Goal: Information Seeking & Learning: Learn about a topic

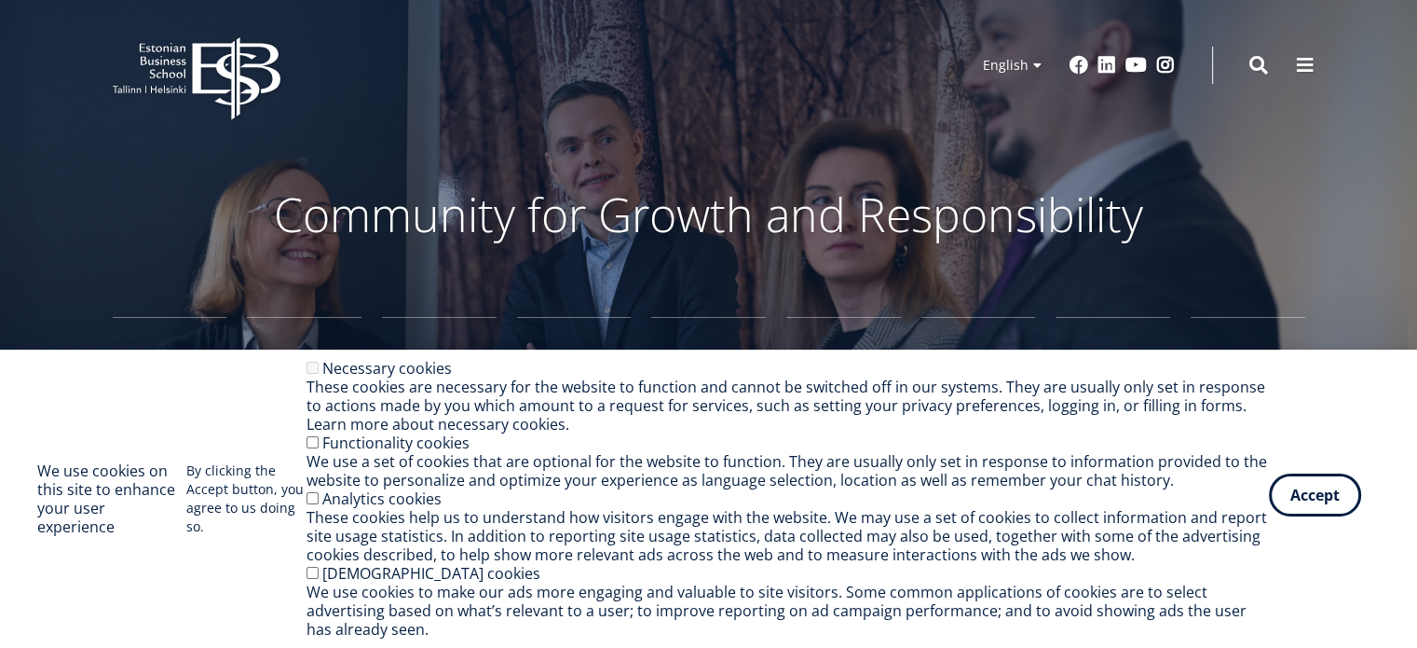
click at [1311, 498] on button "Accept" at bounding box center [1315, 494] width 92 height 43
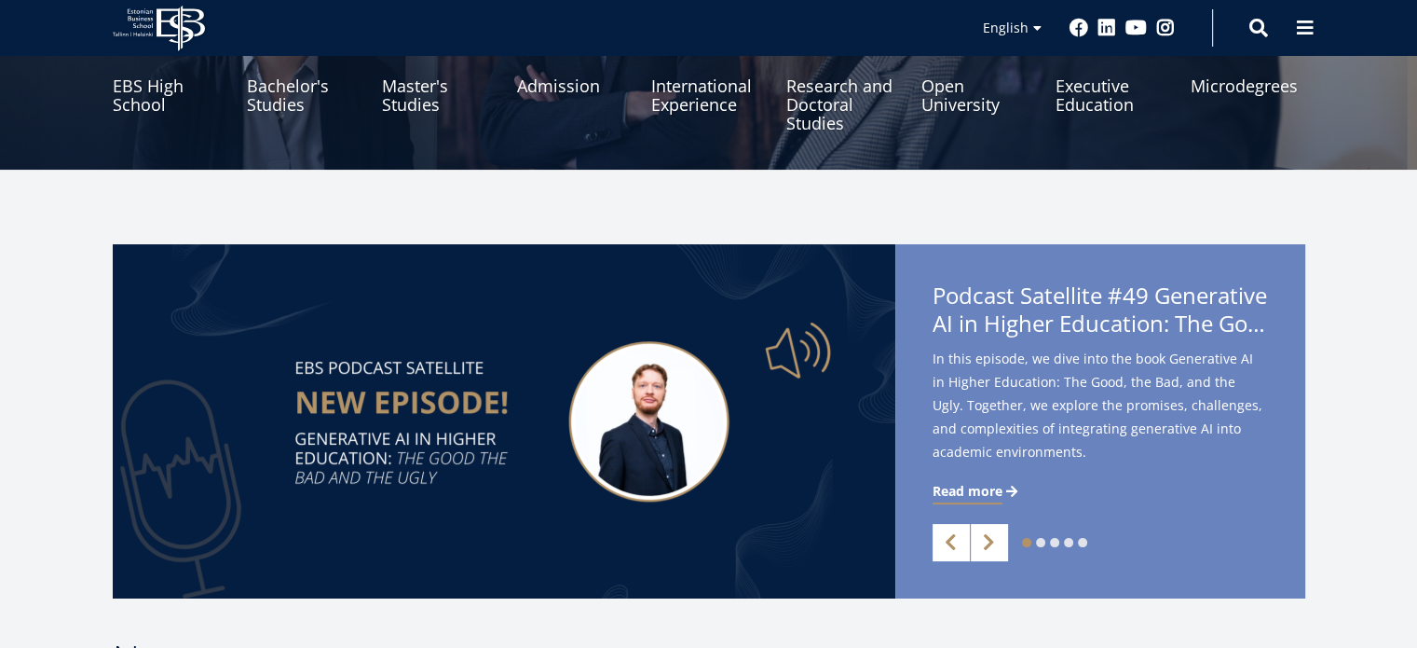
scroll to position [125, 0]
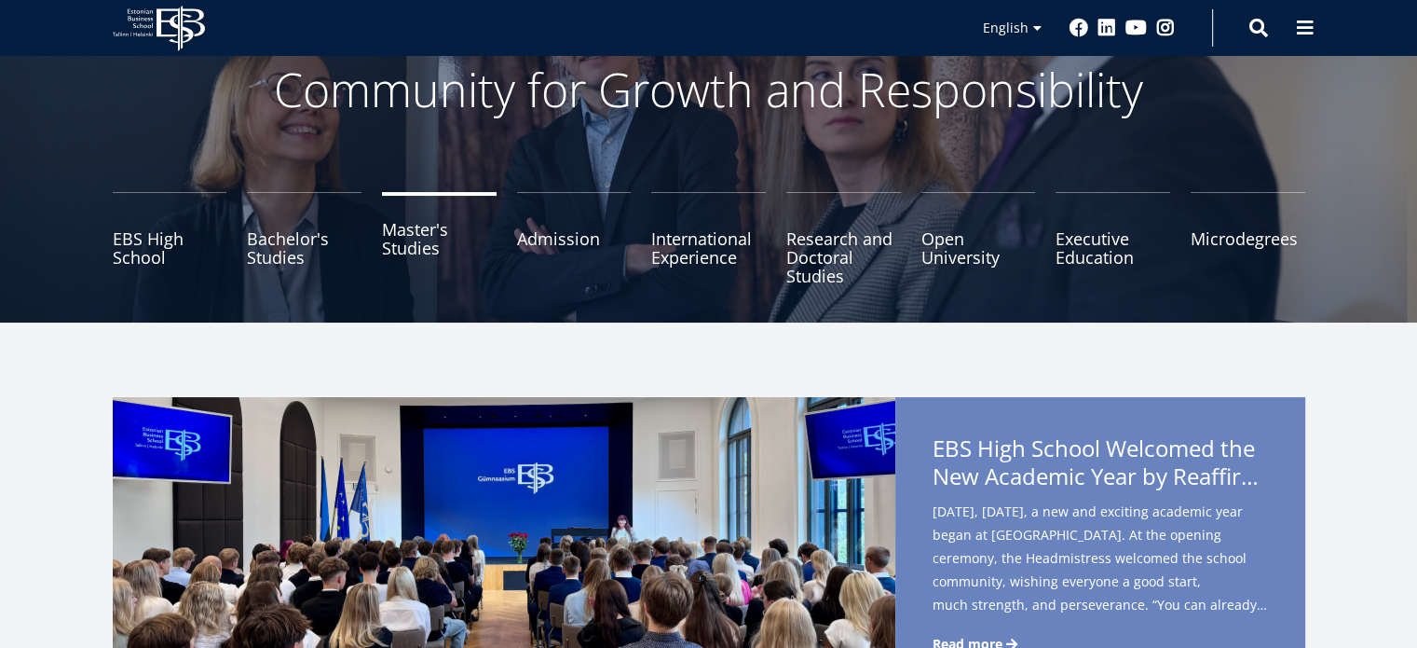
click at [405, 249] on link "Master's Studies" at bounding box center [439, 238] width 115 height 93
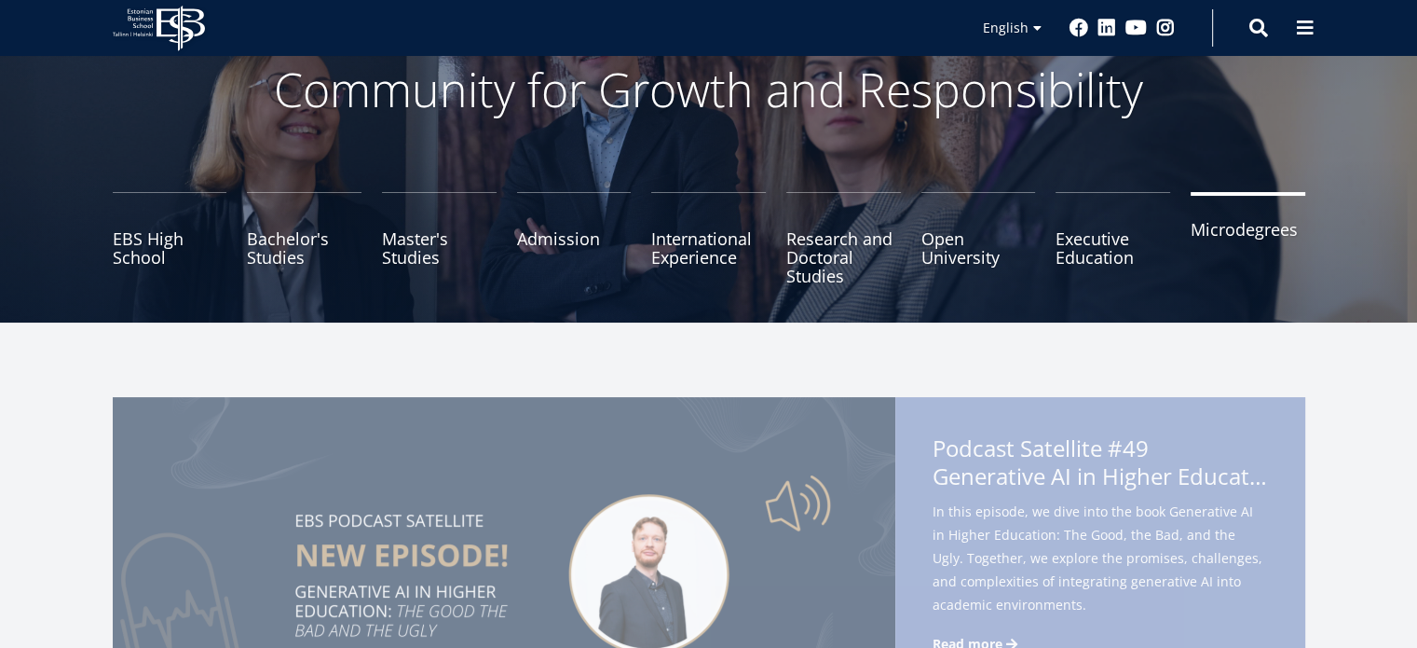
click at [1261, 237] on link "Microdegrees" at bounding box center [1248, 238] width 115 height 93
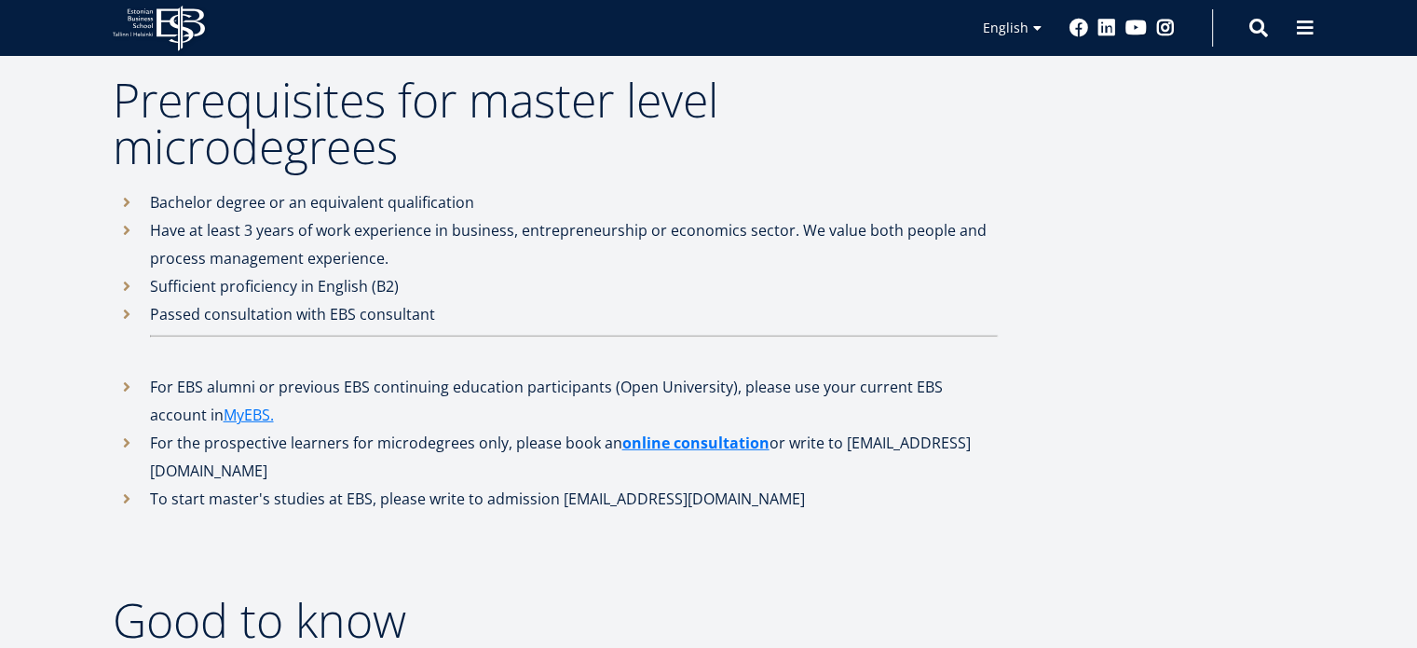
scroll to position [5535, 0]
